Goal: Information Seeking & Learning: Find specific fact

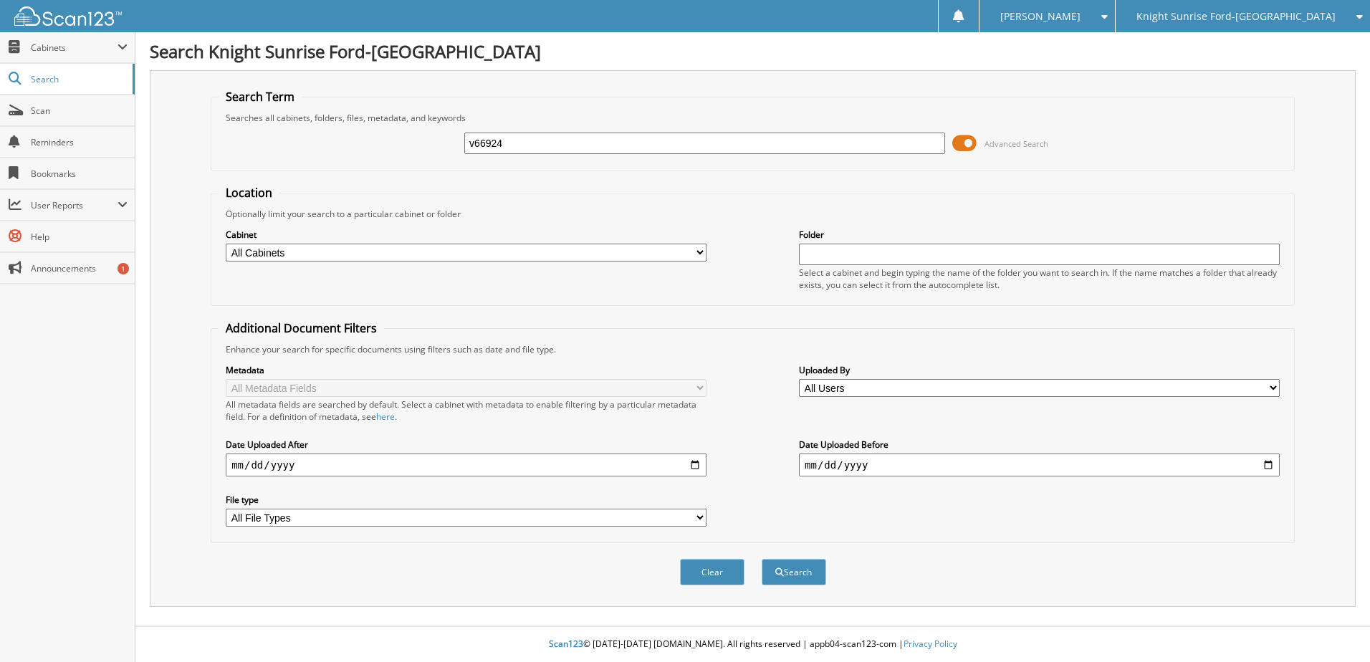
type input "v66924"
click at [762, 559] on button "Search" at bounding box center [794, 572] width 64 height 27
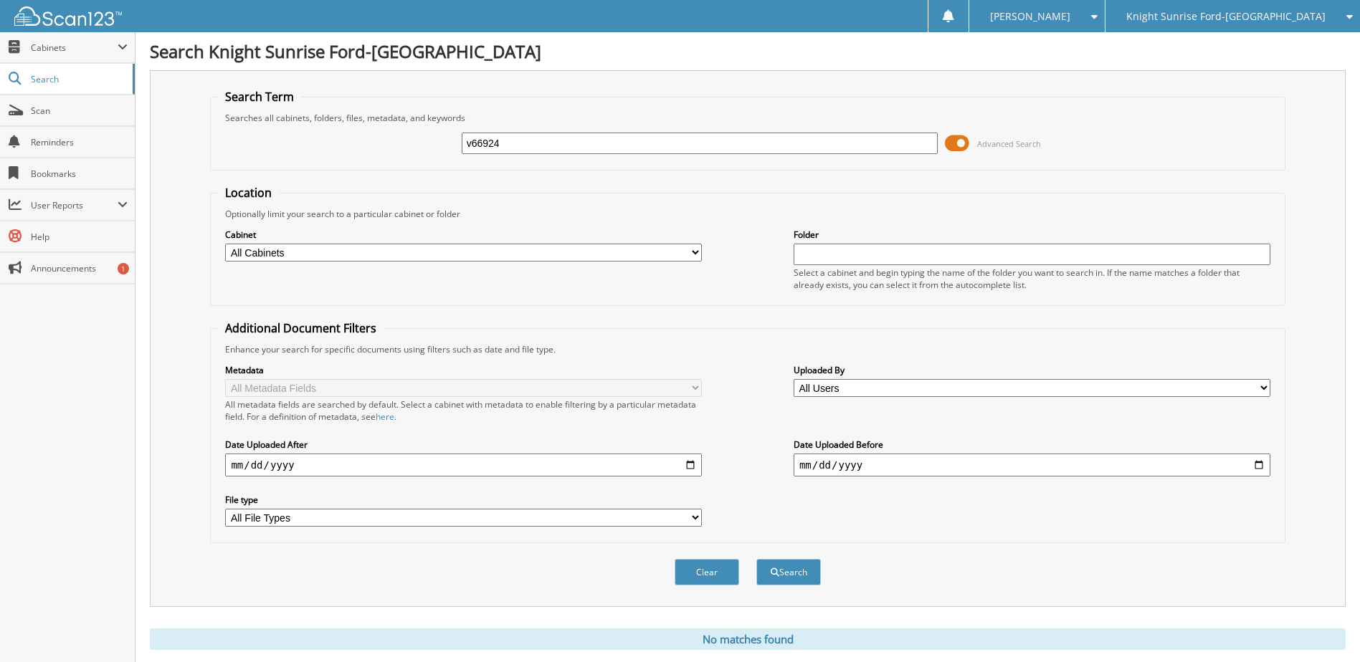
click at [524, 143] on input "v66924" at bounding box center [700, 143] width 477 height 21
drag, startPoint x: 524, startPoint y: 143, endPoint x: 1261, endPoint y: 444, distance: 795.8
click at [1261, 444] on label "Date Uploaded Before" at bounding box center [1031, 445] width 477 height 12
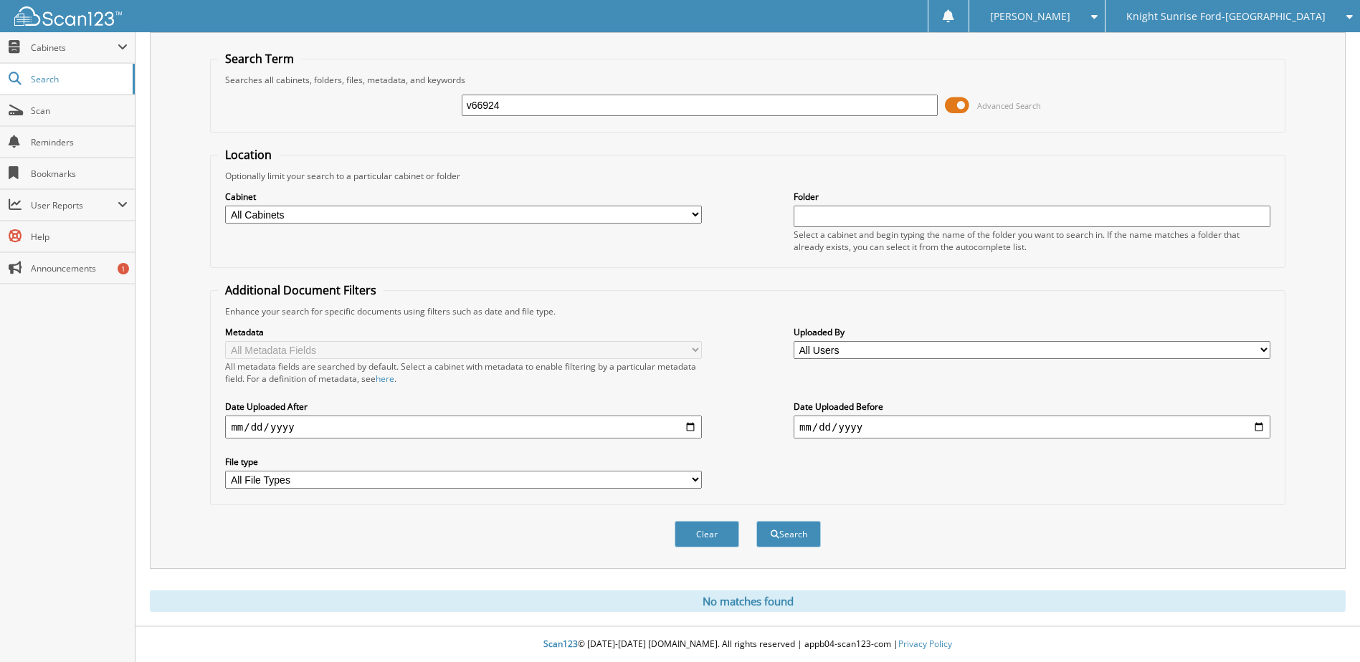
click at [517, 102] on input "v66924" at bounding box center [700, 105] width 477 height 21
type input "v"
type input "V66924"
click at [756, 521] on button "Search" at bounding box center [788, 534] width 64 height 27
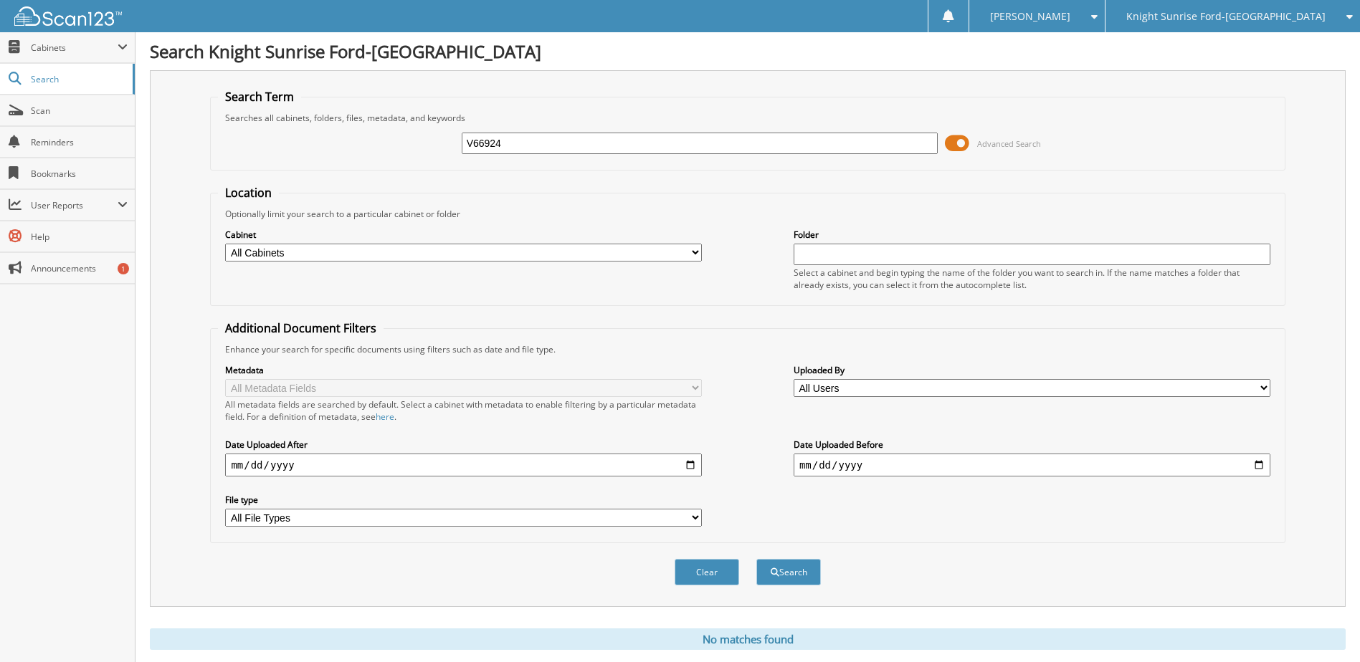
click at [533, 147] on input "V66924" at bounding box center [700, 143] width 477 height 21
type input "V"
click at [533, 147] on input "MARTINEZ" at bounding box center [700, 143] width 477 height 21
type input "MARTINEZ-SHELTON"
click at [756, 559] on button "Search" at bounding box center [788, 572] width 64 height 27
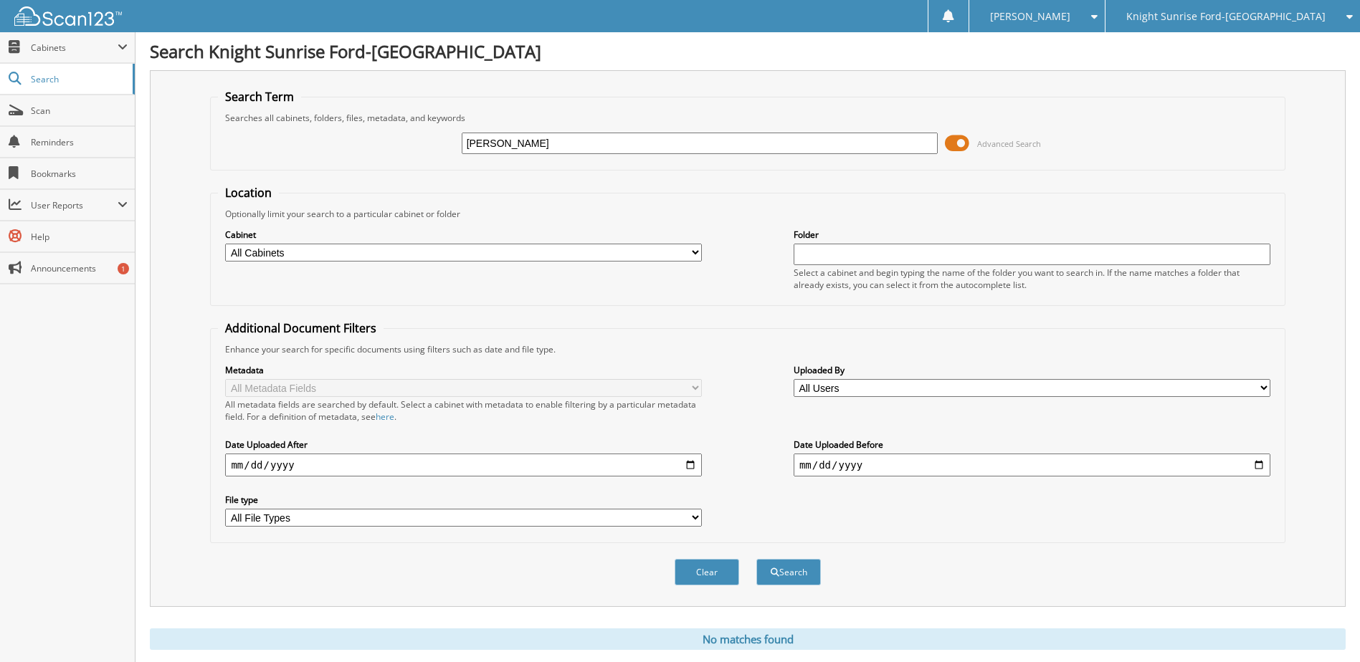
click at [1291, 19] on span "Knight Sunrise Ford-[GEOGRAPHIC_DATA]" at bounding box center [1225, 16] width 199 height 9
click at [1228, 47] on link "Knight Sunrise Ford Fontana" at bounding box center [1232, 44] width 254 height 25
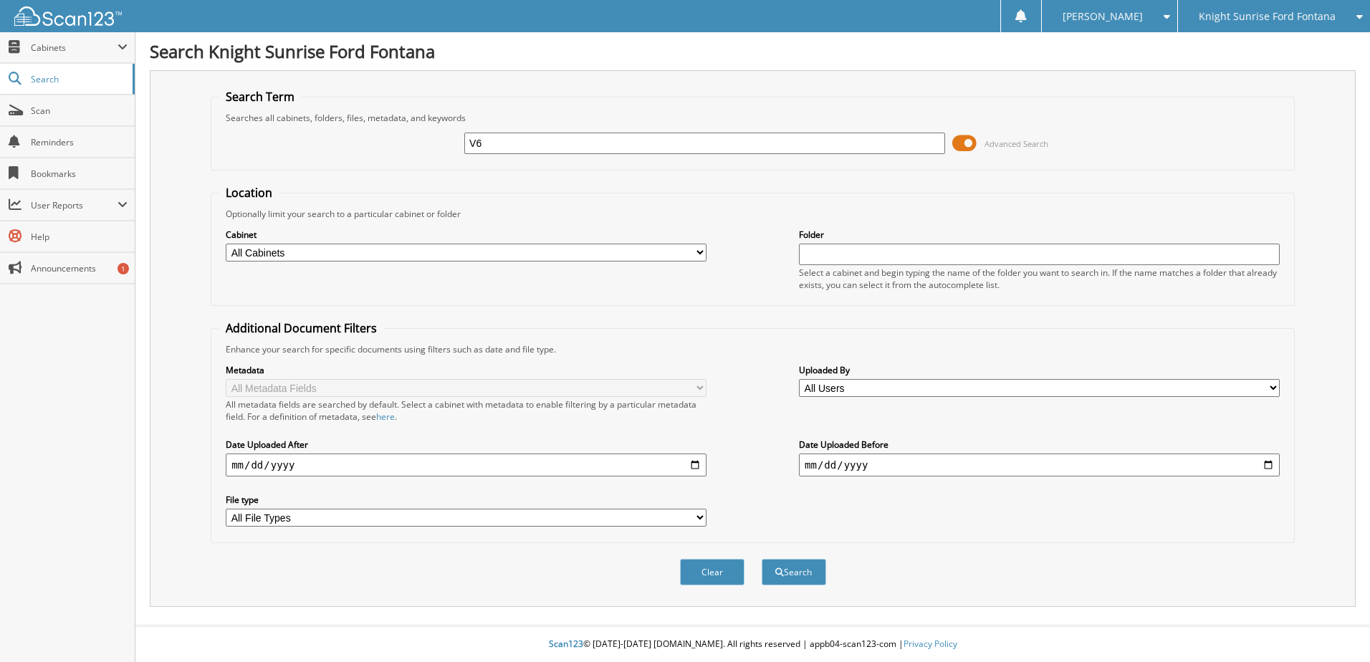
type input "V"
